Goal: Find contact information: Find contact information

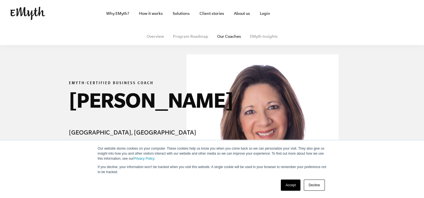
click at [286, 187] on link "Accept" at bounding box center [290, 185] width 20 height 11
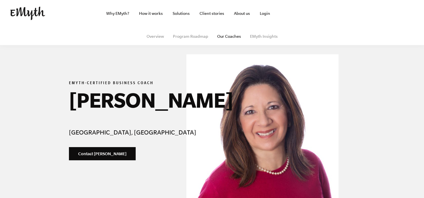
click at [112, 156] on link "Contact [PERSON_NAME]" at bounding box center [102, 153] width 67 height 13
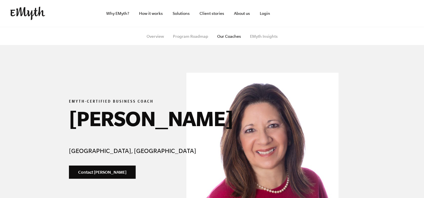
click at [315, 27] on link "×" at bounding box center [315, 25] width 6 height 10
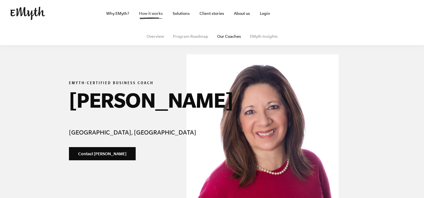
click at [157, 15] on link "How it works" at bounding box center [150, 13] width 33 height 27
